Goal: Task Accomplishment & Management: Use online tool/utility

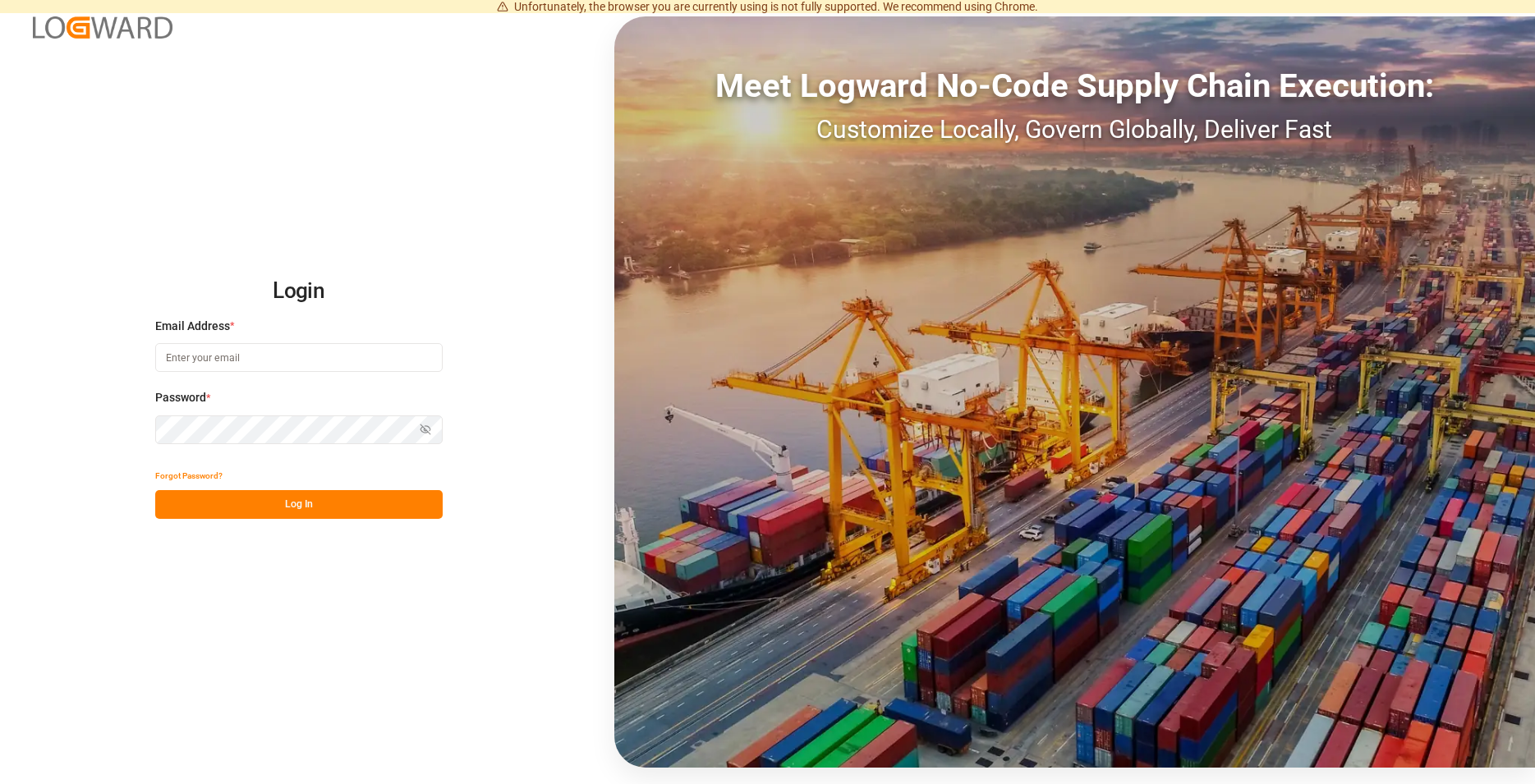
click at [378, 347] on input at bounding box center [299, 357] width 287 height 29
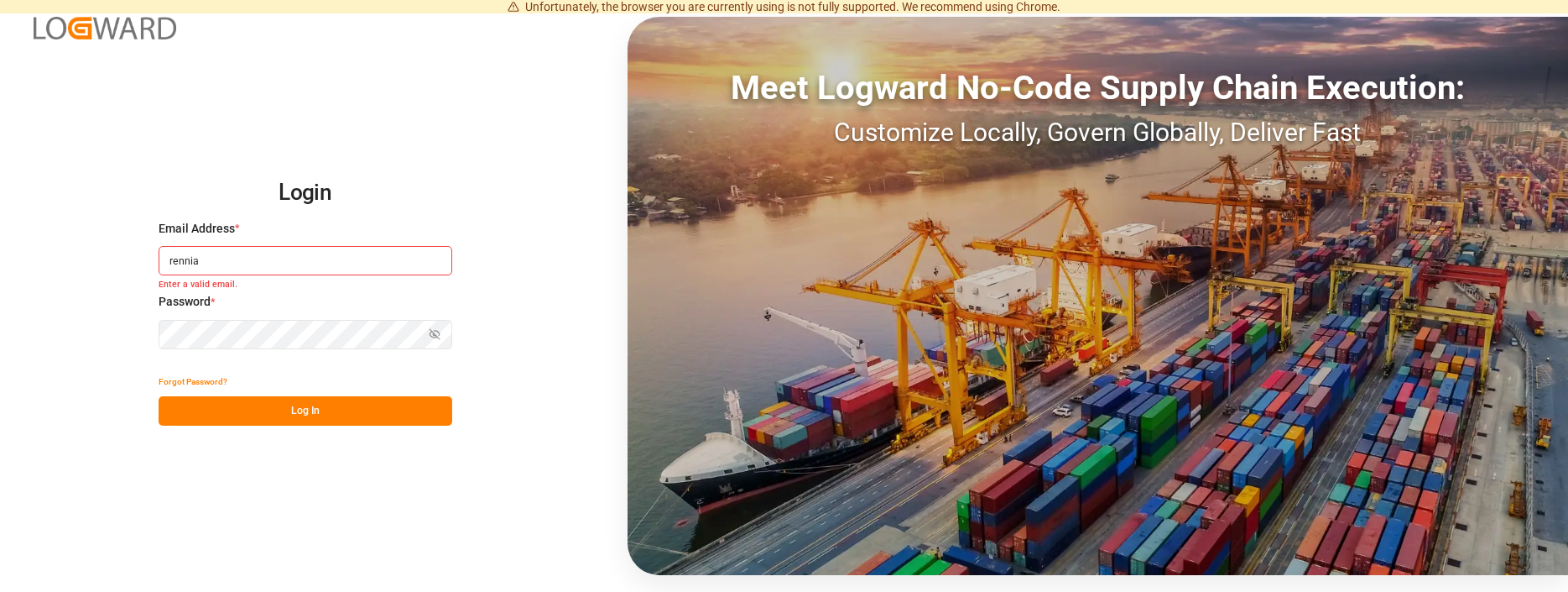
type input "rennia"
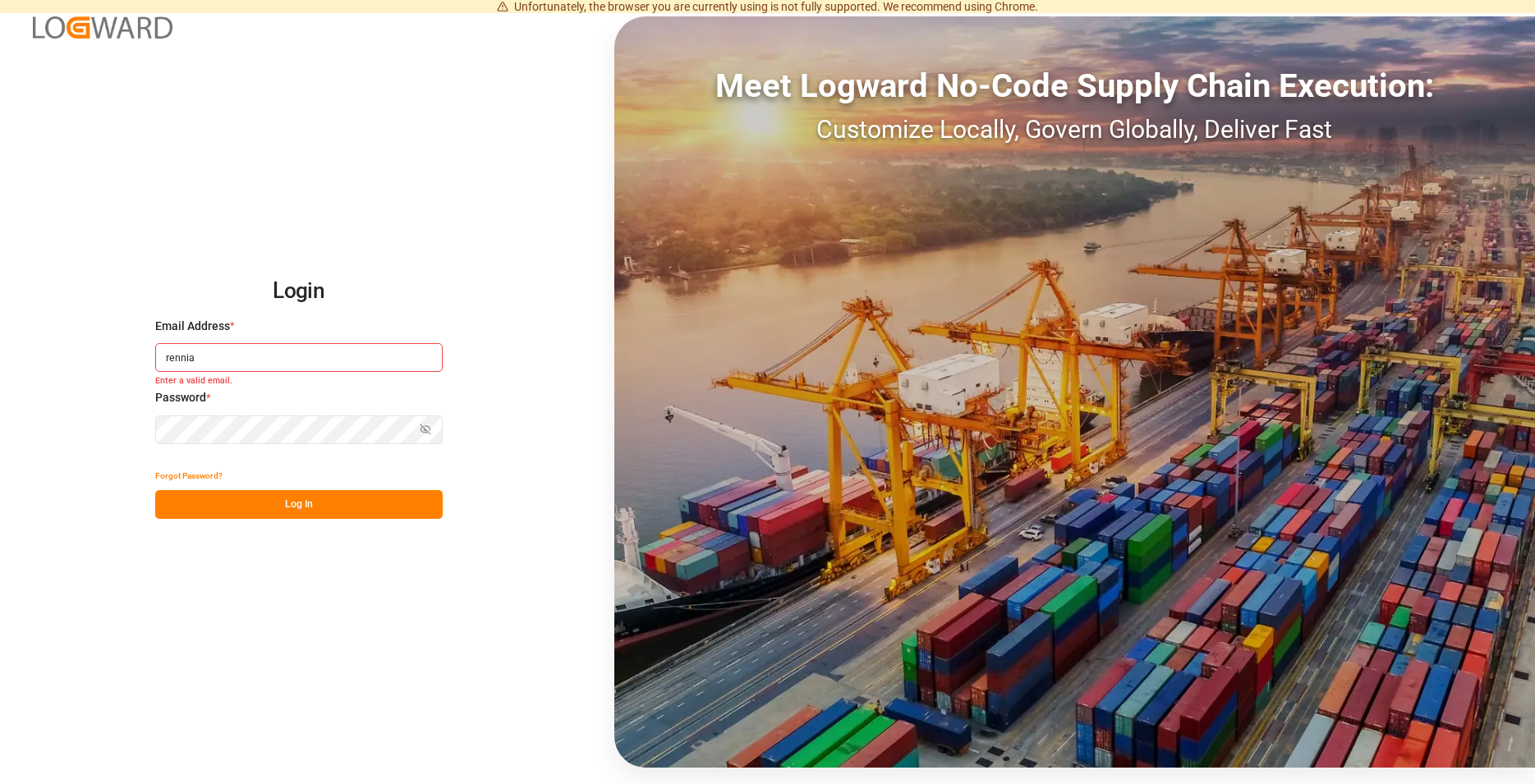
drag, startPoint x: 178, startPoint y: 359, endPoint x: 90, endPoint y: 330, distance: 92.7
click at [156, 343] on input "rennia" at bounding box center [299, 357] width 287 height 29
type input "[PERSON_NAME][EMAIL_ADDRESS][DOMAIN_NAME]"
click at [295, 499] on button "Log In" at bounding box center [299, 505] width 287 height 29
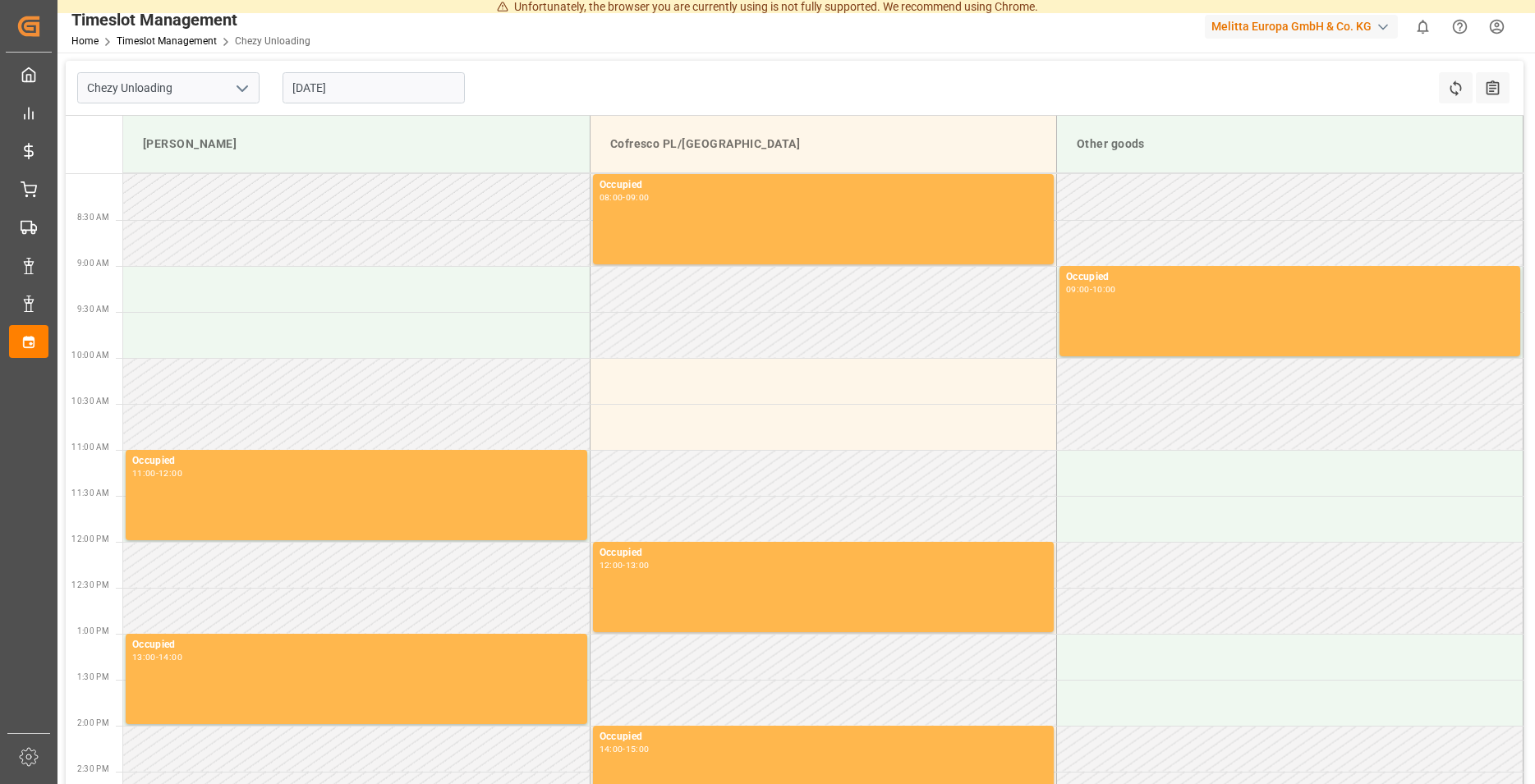
type input "Chezy Unloading"
